Goal: Book appointment/travel/reservation

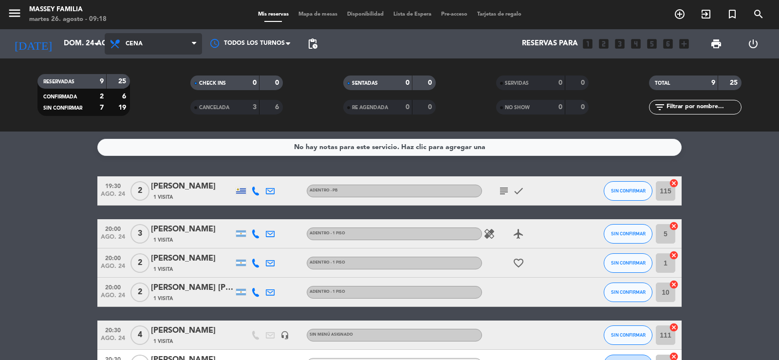
click at [136, 45] on span "Cena" at bounding box center [134, 43] width 17 height 7
click at [152, 89] on div "menu [PERSON_NAME] FAMILIA [DATE] 26. agosto - 09:18 Mis reservas Mapa de mesas…" at bounding box center [389, 65] width 779 height 131
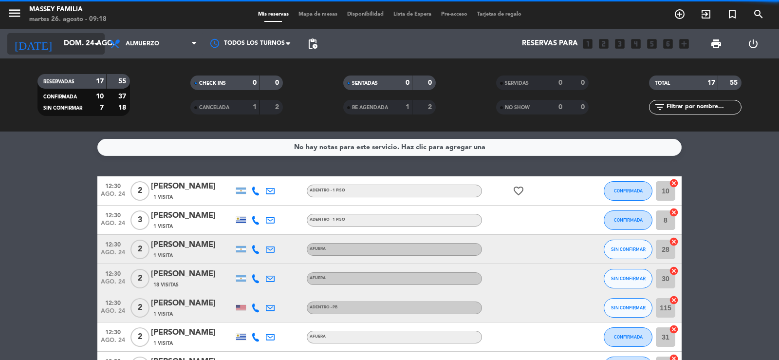
click at [70, 52] on input "dom. 24 ago." at bounding box center [106, 44] width 94 height 19
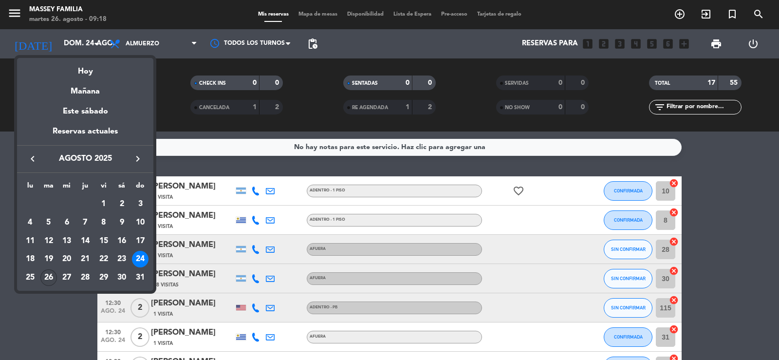
click at [47, 279] on div "26" at bounding box center [48, 277] width 17 height 17
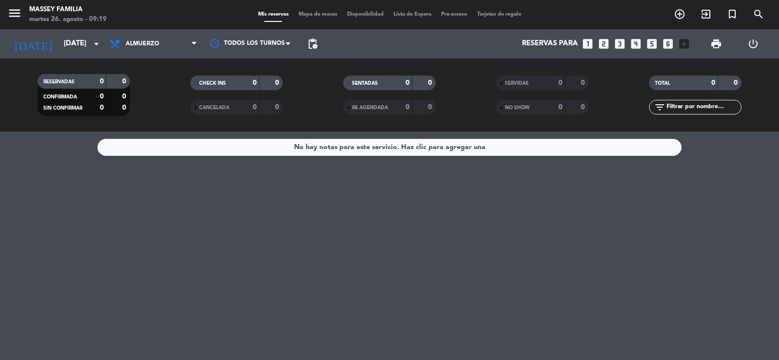
drag, startPoint x: 48, startPoint y: 276, endPoint x: 389, endPoint y: 311, distance: 342.2
click at [389, 311] on div "No hay notas para este servicio. Haz clic para agregar una" at bounding box center [389, 245] width 779 height 228
click at [145, 47] on span "Almuerzo" at bounding box center [153, 43] width 97 height 21
click at [159, 104] on div "menu [PERSON_NAME] FAMILIA [DATE] 26. agosto - 09:19 Mis reservas Mapa de mesas…" at bounding box center [389, 65] width 779 height 131
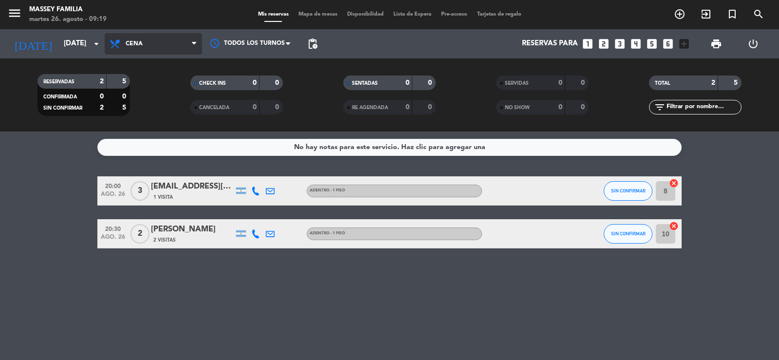
click at [163, 46] on span "Cena" at bounding box center [153, 43] width 97 height 21
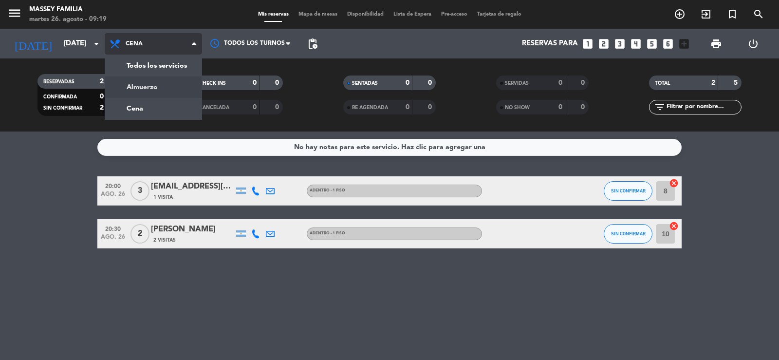
click at [165, 91] on div "menu [PERSON_NAME] FAMILIA [DATE] 26. agosto - 09:19 Mis reservas Mapa de mesas…" at bounding box center [389, 65] width 779 height 131
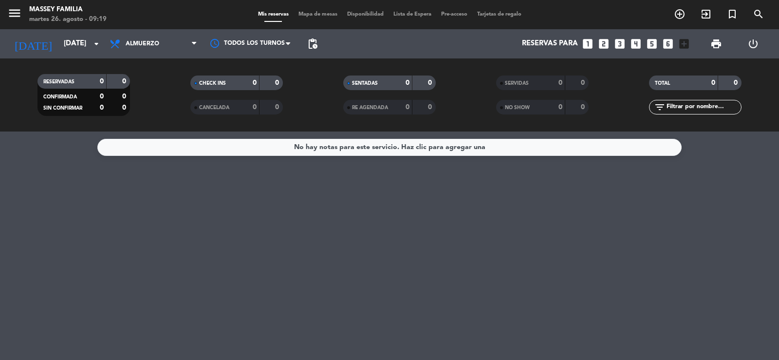
click at [419, 262] on div "No hay notas para este servicio. Haz clic para agregar una" at bounding box center [389, 245] width 779 height 228
click at [91, 45] on icon "arrow_drop_down" at bounding box center [97, 44] width 12 height 12
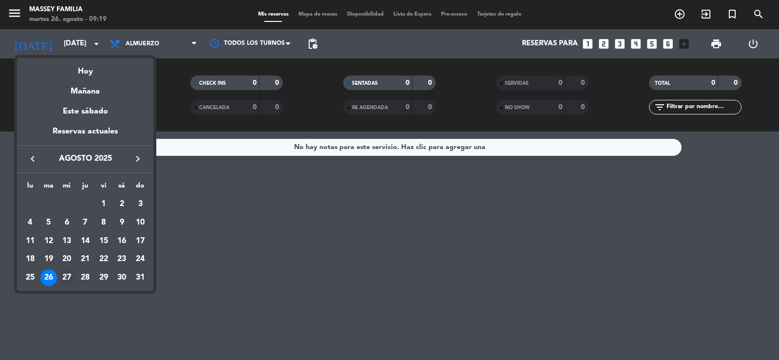
click at [68, 274] on div "27" at bounding box center [66, 277] width 17 height 17
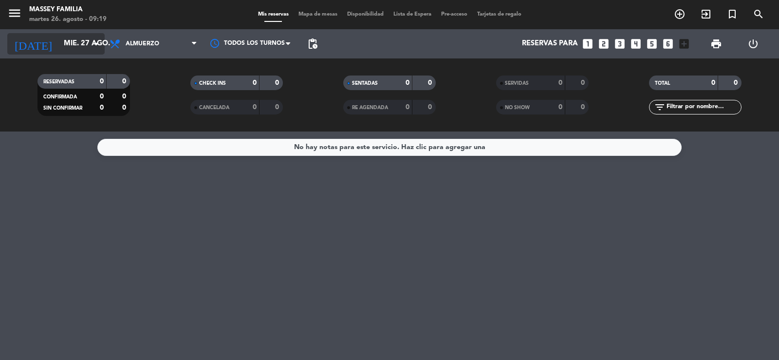
click at [77, 41] on input "mié. 27 ago." at bounding box center [106, 44] width 94 height 19
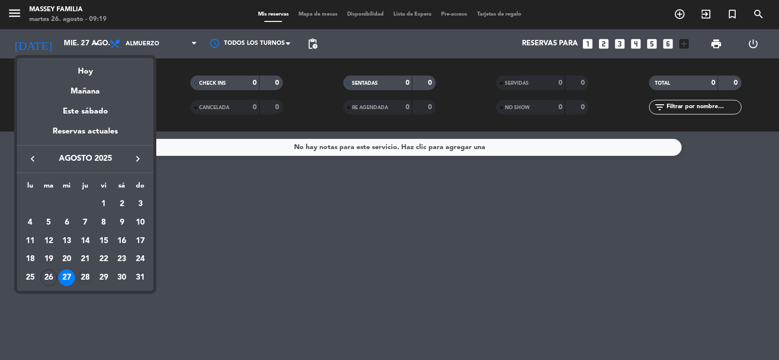
click at [86, 278] on div "28" at bounding box center [85, 277] width 17 height 17
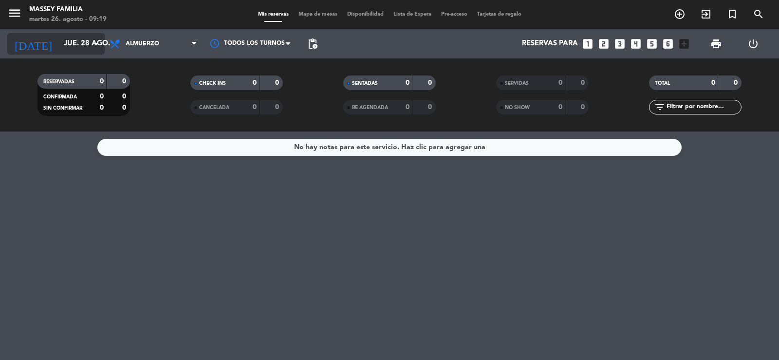
click at [60, 37] on input "jue. 28 ago." at bounding box center [106, 44] width 94 height 19
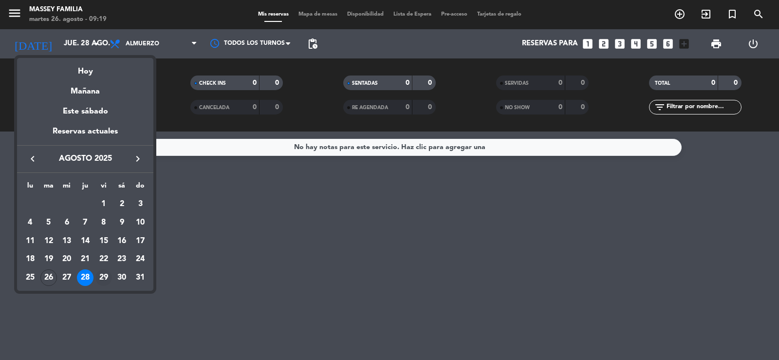
click at [103, 274] on div "29" at bounding box center [103, 277] width 17 height 17
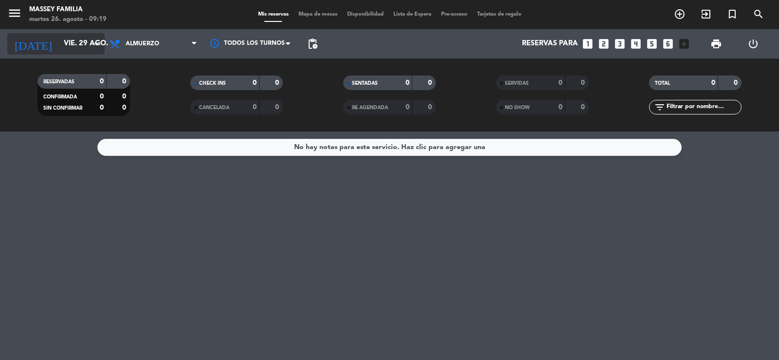
click at [70, 42] on input "vie. 29 ago." at bounding box center [106, 44] width 94 height 19
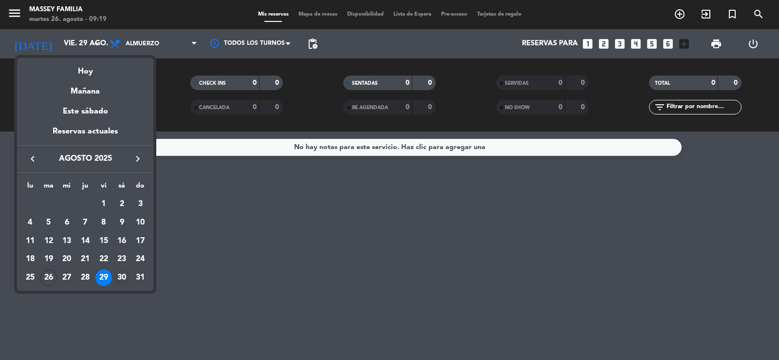
click at [121, 278] on div "30" at bounding box center [121, 277] width 17 height 17
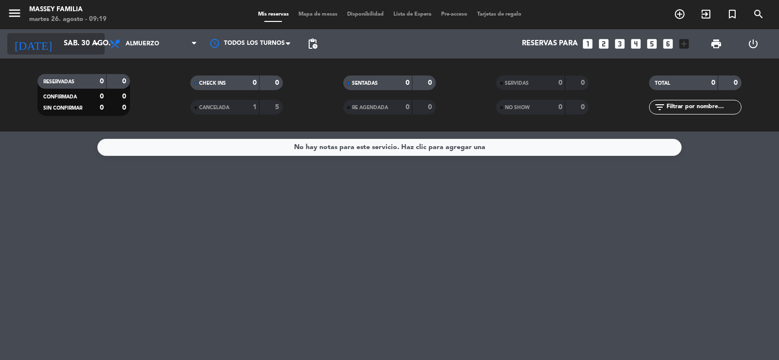
click at [93, 46] on icon "arrow_drop_down" at bounding box center [97, 44] width 12 height 12
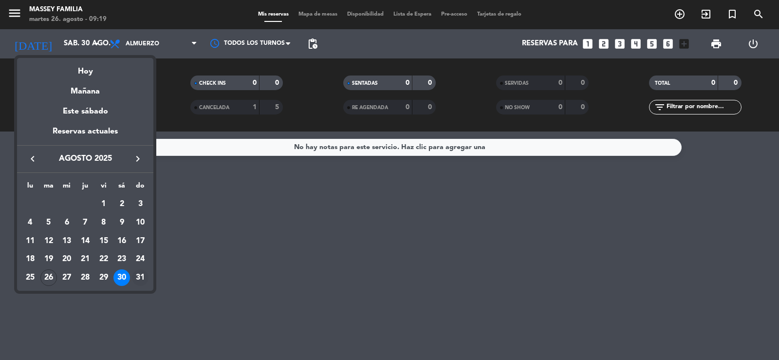
click at [136, 276] on div "31" at bounding box center [140, 277] width 17 height 17
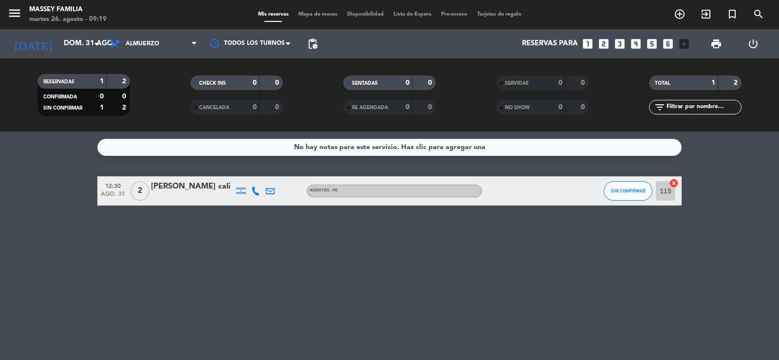
click at [486, 273] on div "No hay notas para este servicio. Haz clic para agregar una 12:30 [DATE] 2 [PERS…" at bounding box center [389, 245] width 779 height 228
click at [94, 46] on icon "arrow_drop_down" at bounding box center [97, 44] width 12 height 12
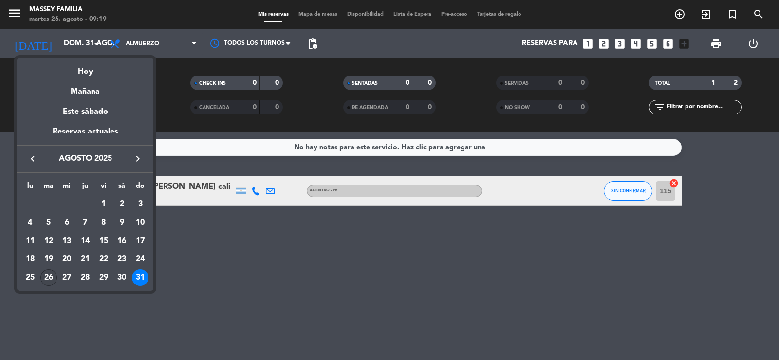
click at [45, 276] on div "26" at bounding box center [48, 277] width 17 height 17
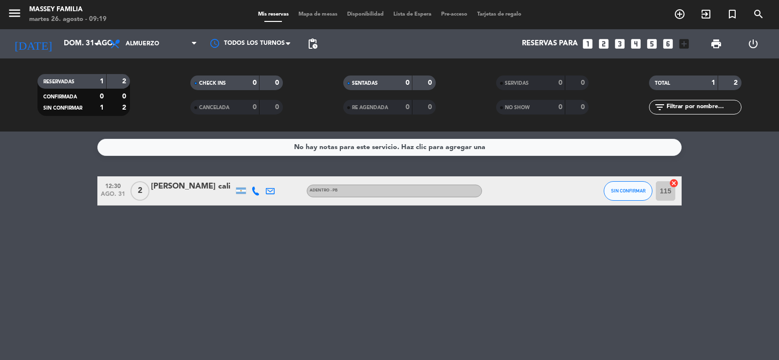
type input "[DATE]"
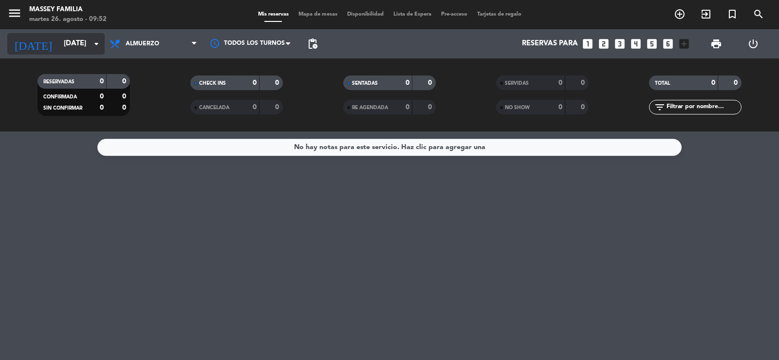
click at [59, 38] on input "[DATE]" at bounding box center [106, 44] width 94 height 19
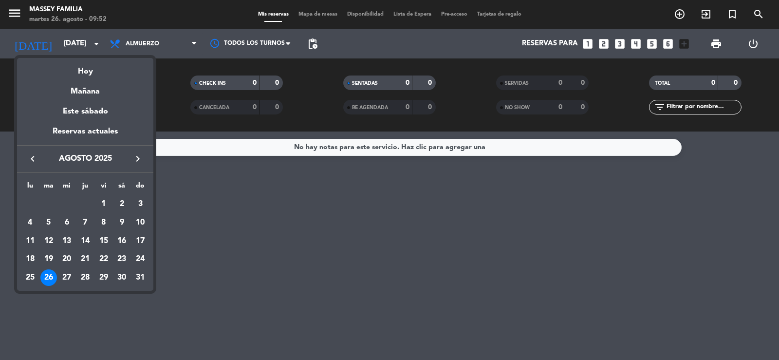
click at [677, 14] on div at bounding box center [389, 180] width 779 height 360
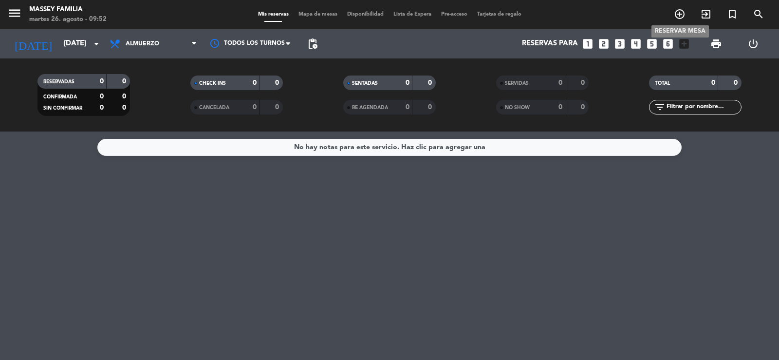
click at [682, 14] on icon "add_circle_outline" at bounding box center [680, 14] width 12 height 12
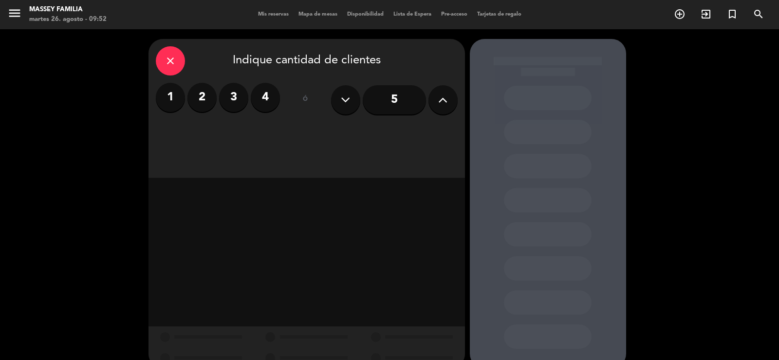
click at [443, 99] on icon at bounding box center [442, 100] width 9 height 15
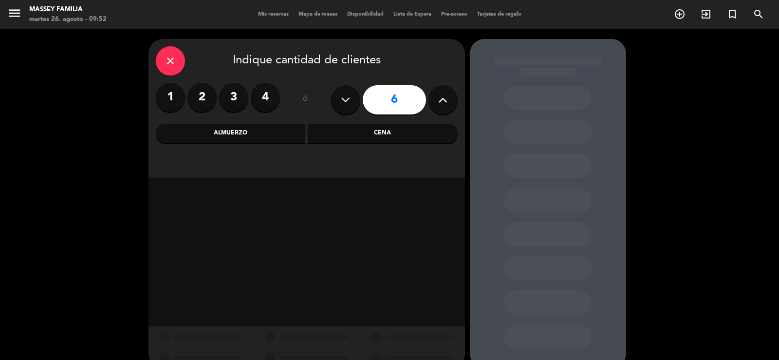
click at [443, 99] on icon at bounding box center [442, 100] width 9 height 15
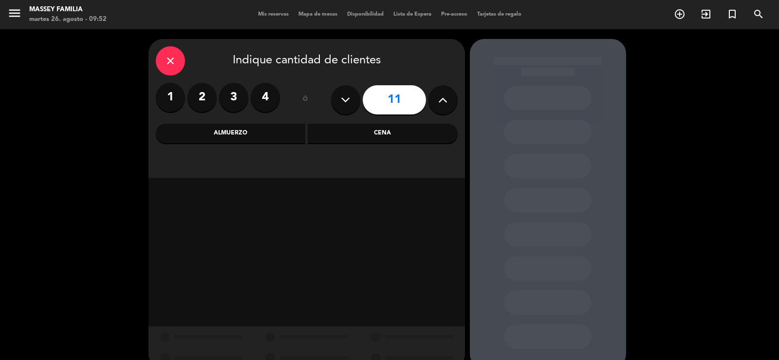
click at [443, 99] on icon at bounding box center [442, 100] width 9 height 15
type input "12"
click at [354, 139] on div "Cena" at bounding box center [383, 133] width 150 height 19
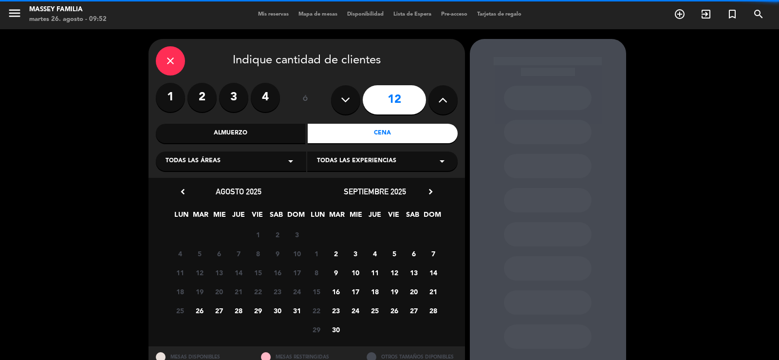
click at [206, 163] on span "Todas las áreas" at bounding box center [193, 161] width 55 height 10
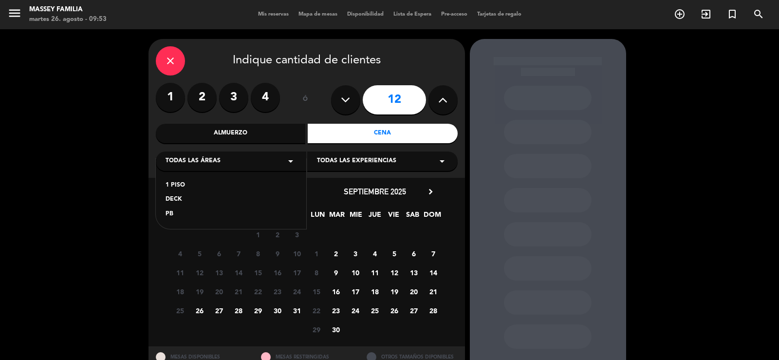
click at [101, 242] on div "close Indique cantidad de clientes 1 2 3 4 ó 12 Almuerzo Cena Todas las áreas a…" at bounding box center [389, 213] width 779 height 369
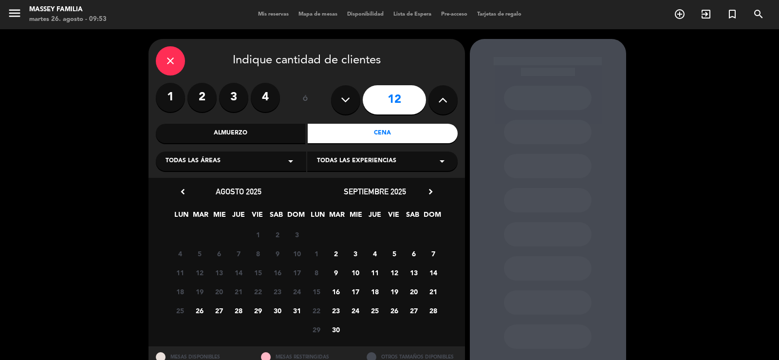
click at [261, 166] on div "Todas las áreas arrow_drop_down" at bounding box center [231, 160] width 150 height 19
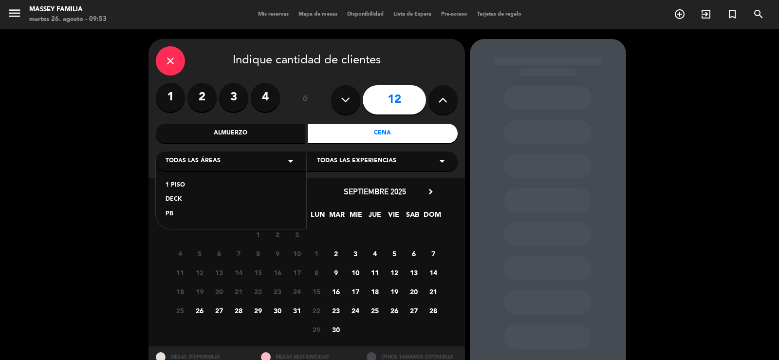
click at [191, 186] on div "1 PISO" at bounding box center [231, 186] width 131 height 10
